Goal: Information Seeking & Learning: Learn about a topic

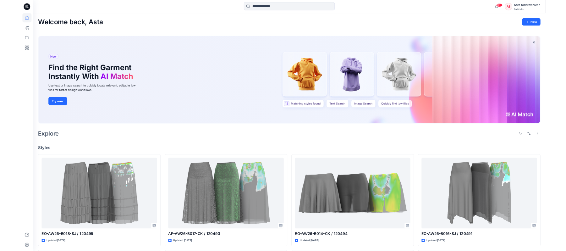
scroll to position [503, 0]
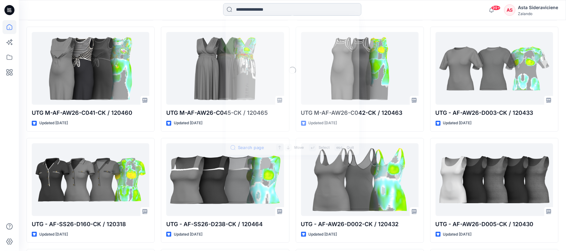
click at [275, 7] on input at bounding box center [292, 9] width 138 height 13
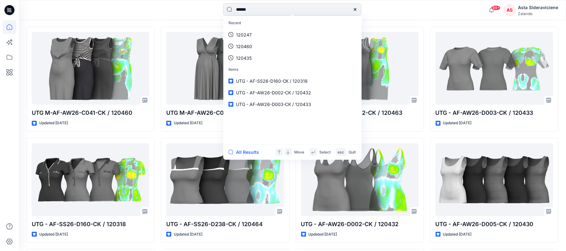
type input "******"
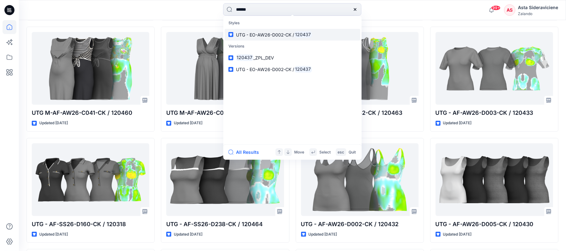
click at [287, 40] on link "UTG - EO-AW26-D002-CK / 120437" at bounding box center [293, 35] width 136 height 12
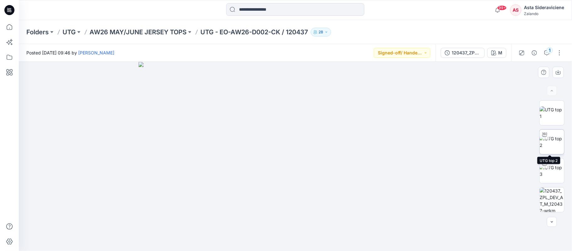
click at [548, 146] on img at bounding box center [552, 141] width 25 height 13
drag, startPoint x: 295, startPoint y: 242, endPoint x: 264, endPoint y: 234, distance: 32.4
click at [264, 234] on icon at bounding box center [296, 232] width 190 height 24
drag, startPoint x: 266, startPoint y: 240, endPoint x: 344, endPoint y: 207, distance: 85.0
click at [295, 233] on icon at bounding box center [296, 232] width 190 height 24
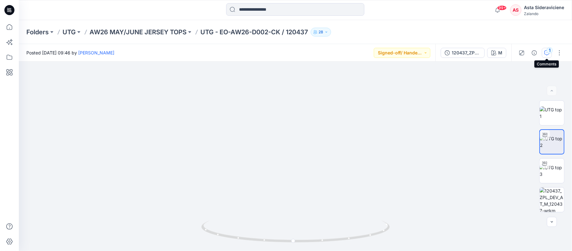
click at [549, 51] on div "1" at bounding box center [550, 50] width 6 height 6
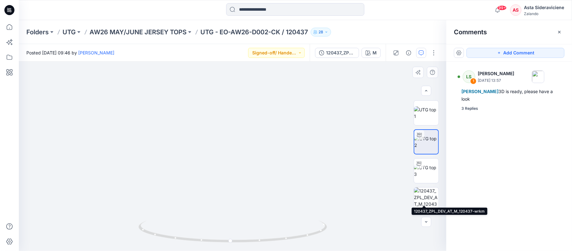
scroll to position [84, 0]
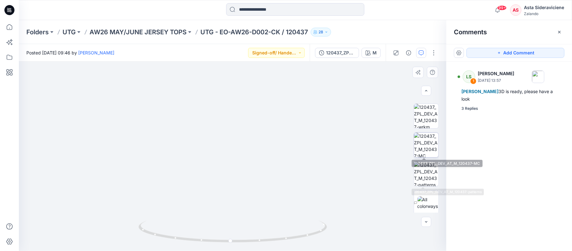
click at [426, 149] on img at bounding box center [426, 145] width 25 height 25
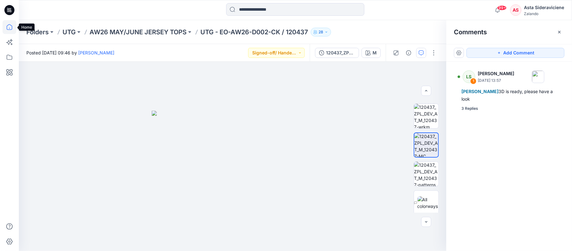
click at [5, 27] on icon at bounding box center [10, 27] width 14 height 14
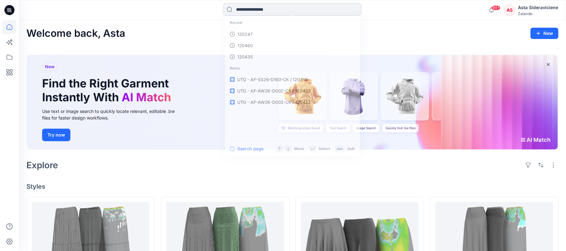
click at [275, 7] on input at bounding box center [292, 9] width 138 height 13
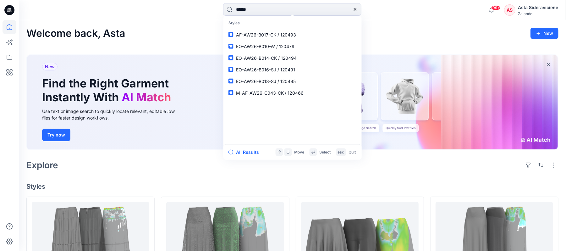
type input "******"
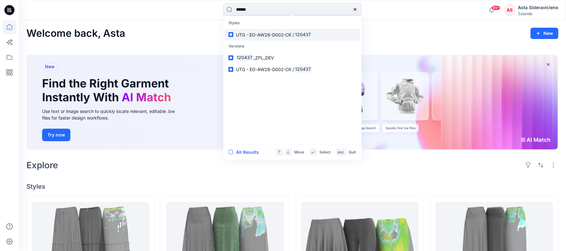
click at [277, 40] on link "UTG - EO-AW26-D002-CK / 120437" at bounding box center [293, 35] width 136 height 12
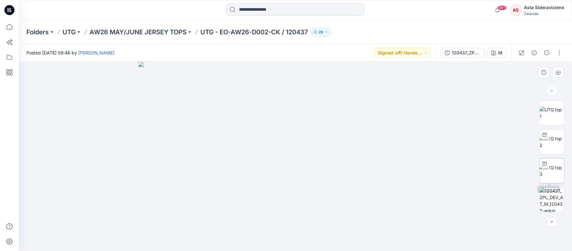
click at [549, 177] on img at bounding box center [552, 170] width 25 height 13
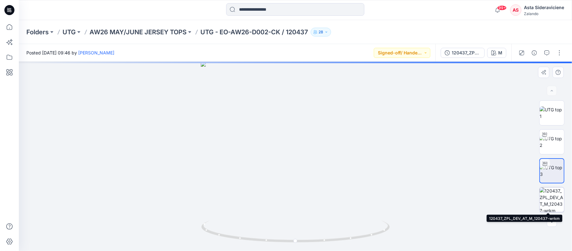
click at [549, 201] on img at bounding box center [552, 199] width 25 height 25
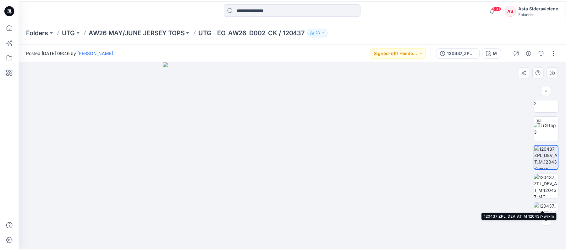
scroll to position [84, 0]
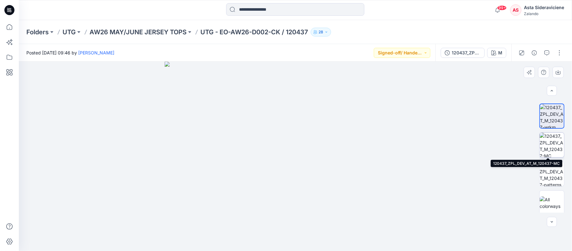
click at [548, 151] on img at bounding box center [552, 145] width 25 height 25
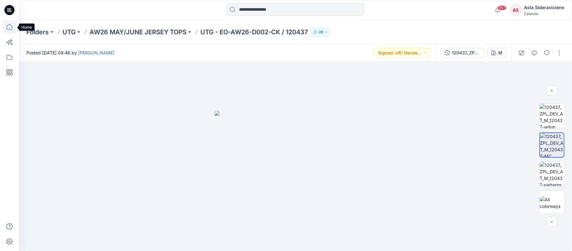
click at [12, 24] on icon at bounding box center [10, 27] width 14 height 14
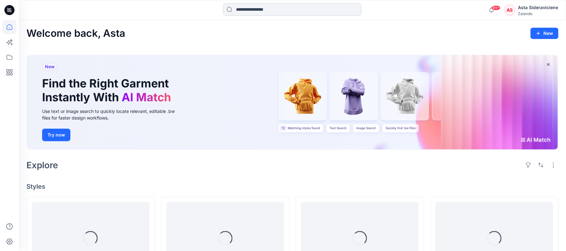
click at [272, 10] on input at bounding box center [292, 9] width 138 height 13
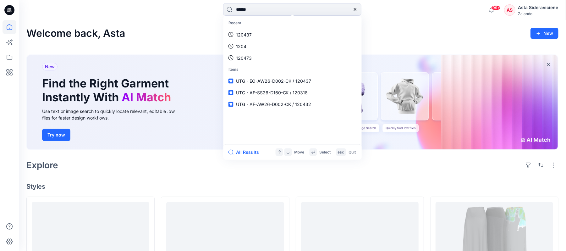
type input "******"
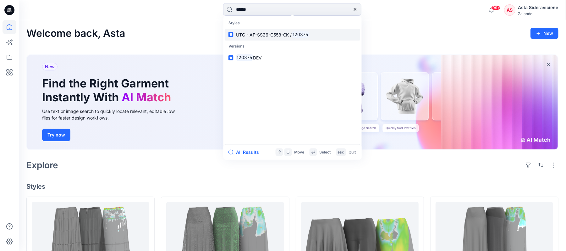
click at [253, 36] on span "UTG - AF-SS26-C558-CK /" at bounding box center [264, 34] width 56 height 5
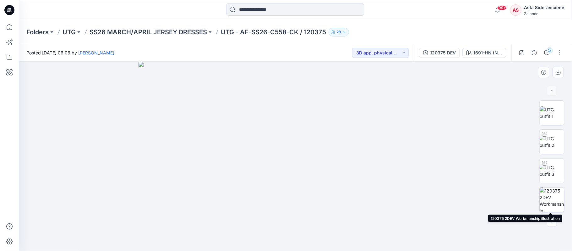
click at [551, 201] on img at bounding box center [552, 199] width 25 height 25
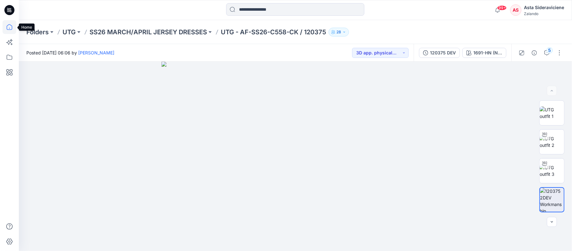
click at [8, 23] on icon at bounding box center [10, 27] width 14 height 14
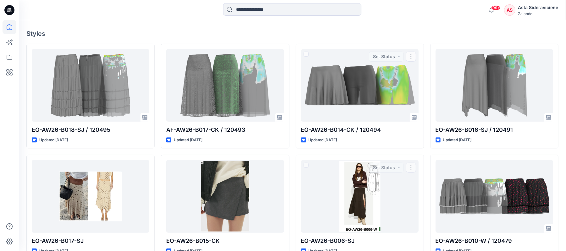
scroll to position [167, 0]
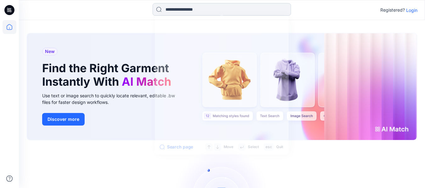
click at [173, 10] on input at bounding box center [221, 9] width 138 height 13
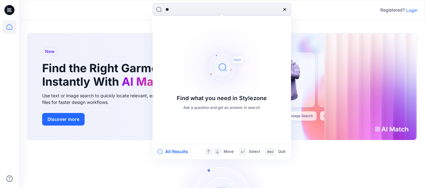
type input "**"
click at [412, 10] on p "Login" at bounding box center [411, 10] width 11 height 7
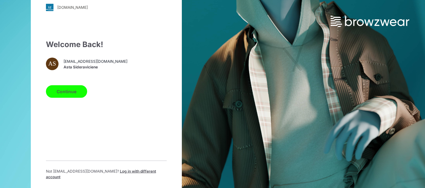
click at [63, 92] on button "Continue" at bounding box center [66, 91] width 41 height 13
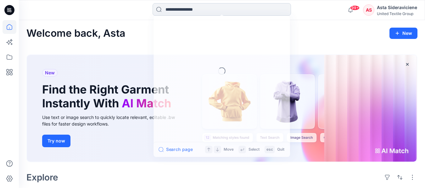
click at [227, 9] on input at bounding box center [221, 9] width 138 height 13
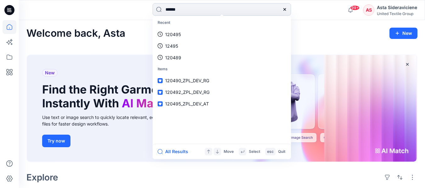
type input "******"
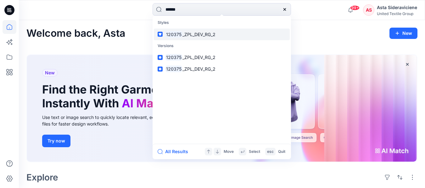
click at [188, 32] on span "_ZPL_DEV_RG_2" at bounding box center [198, 34] width 33 height 5
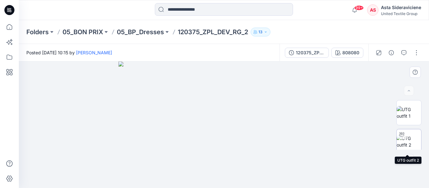
click at [406, 137] on img at bounding box center [409, 141] width 25 height 13
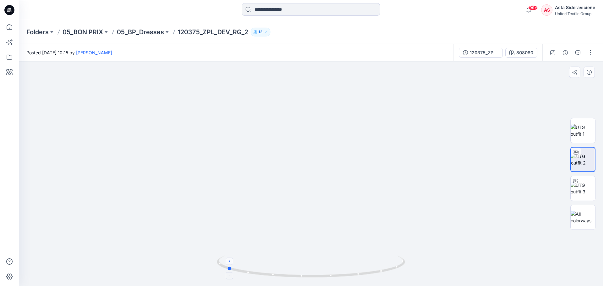
drag, startPoint x: 310, startPoint y: 279, endPoint x: 226, endPoint y: 263, distance: 85.7
click at [226, 188] on icon at bounding box center [312, 268] width 190 height 24
drag, startPoint x: 325, startPoint y: 143, endPoint x: 329, endPoint y: 215, distance: 71.8
click at [329, 188] on img at bounding box center [315, 116] width 613 height 342
drag, startPoint x: 231, startPoint y: 269, endPoint x: 331, endPoint y: 271, distance: 100.6
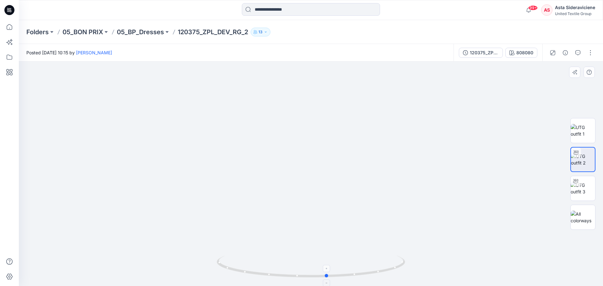
click at [331, 188] on icon at bounding box center [312, 268] width 190 height 24
drag, startPoint x: 329, startPoint y: 277, endPoint x: 222, endPoint y: 256, distance: 108.9
click at [222, 188] on icon at bounding box center [312, 268] width 190 height 24
click at [429, 188] on img at bounding box center [583, 217] width 25 height 13
click at [429, 187] on img at bounding box center [583, 188] width 25 height 13
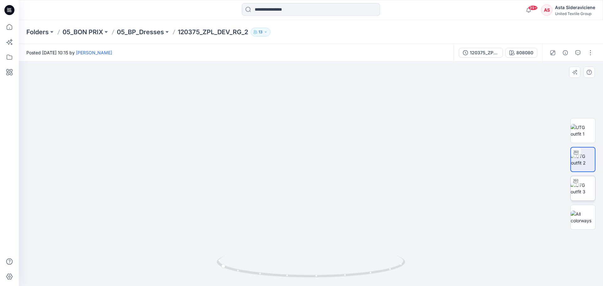
click at [429, 188] on img at bounding box center [583, 217] width 25 height 13
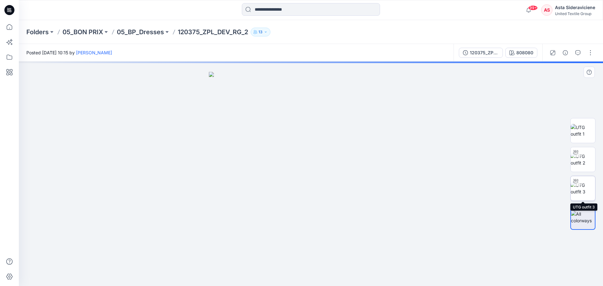
click at [429, 188] on img at bounding box center [583, 188] width 25 height 13
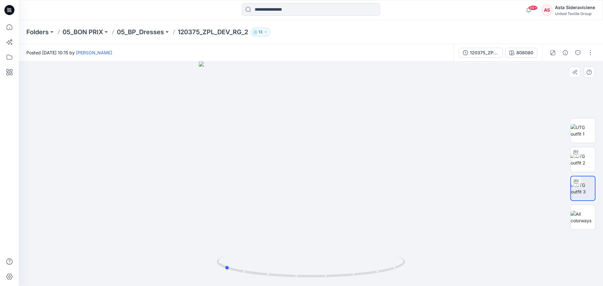
drag, startPoint x: 311, startPoint y: 275, endPoint x: 225, endPoint y: 244, distance: 92.0
click at [225, 188] on div at bounding box center [311, 174] width 584 height 225
click at [10, 30] on icon at bounding box center [10, 27] width 6 height 6
